Goal: Information Seeking & Learning: Learn about a topic

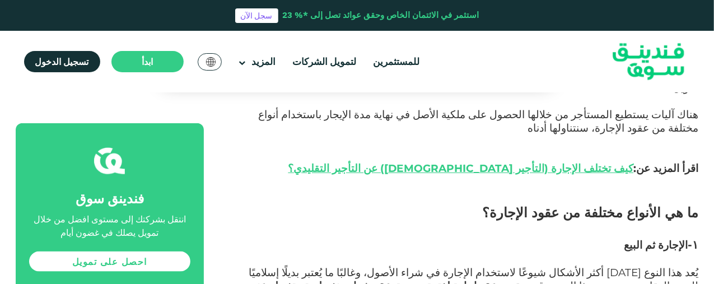
scroll to position [571, 0]
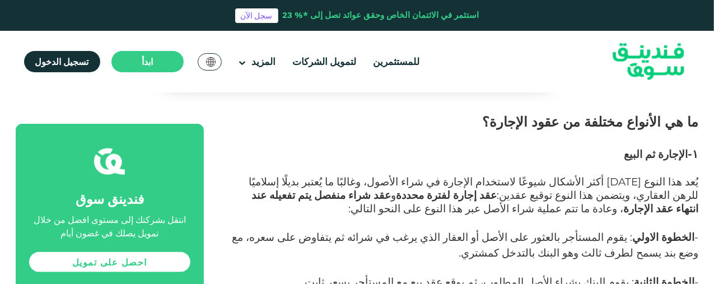
scroll to position [651, 0]
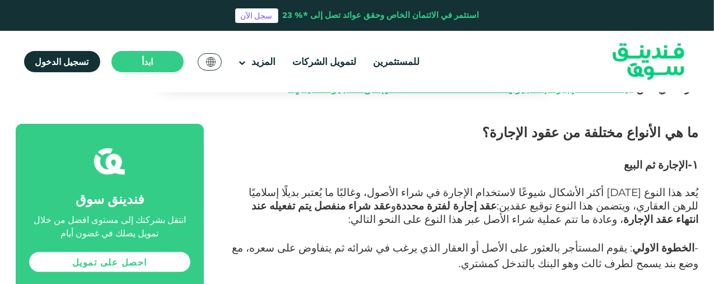
click at [658, 158] on span "الإجارة ثم البيع" at bounding box center [656, 164] width 64 height 13
copy div "١- الإجارة ثم البيع"
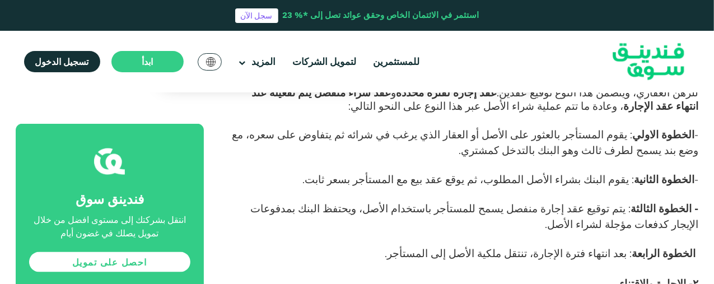
scroll to position [819, 0]
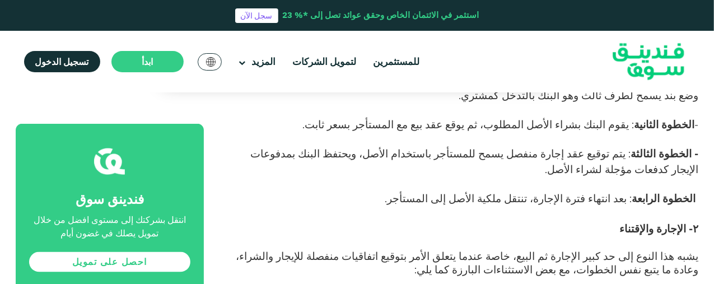
click at [680, 222] on span "٢- الإجارة والإقتناء" at bounding box center [659, 228] width 79 height 13
copy div "٢- الإجارة والإقتناء"
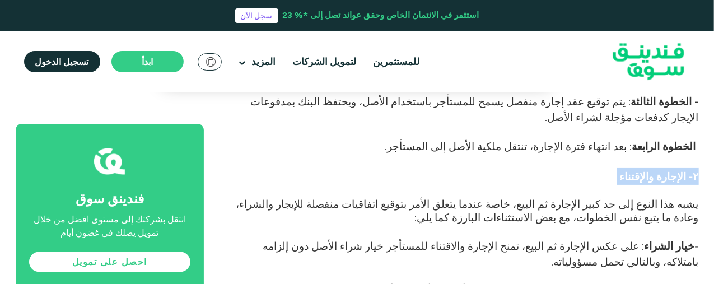
scroll to position [1043, 0]
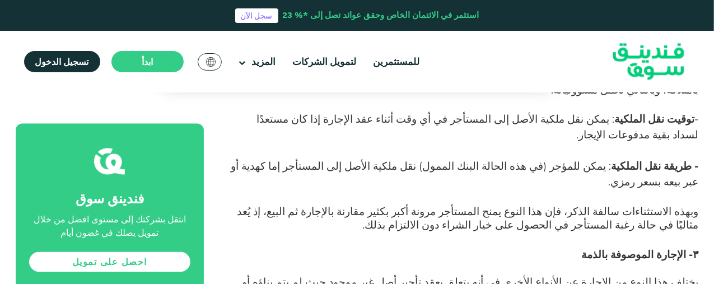
click at [632, 248] on span "٣- الإجارة الموصوفة بالذمة" at bounding box center [640, 254] width 117 height 13
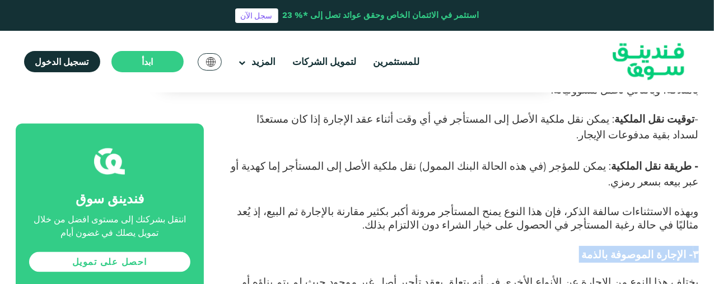
click at [632, 248] on span "٣- الإجارة الموصوفة بالذمة" at bounding box center [640, 254] width 117 height 13
copy div "٣- الإجارة الموصوفة بالذمة"
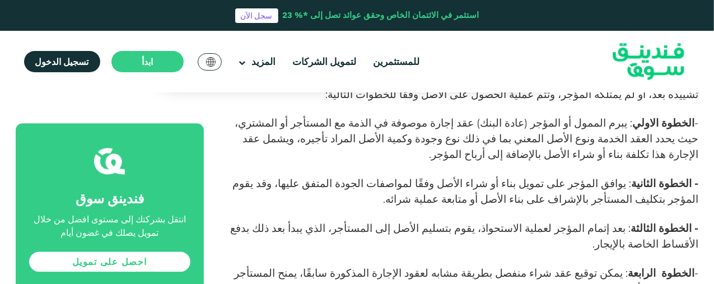
scroll to position [1267, 0]
